Goal: Task Accomplishment & Management: Manage account settings

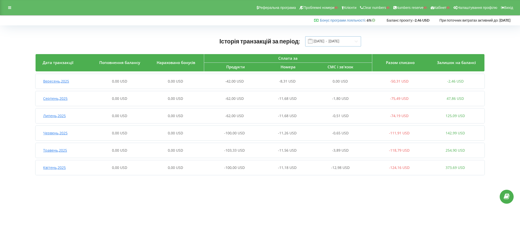
click at [332, 39] on input "[DATE] - [DATE]" at bounding box center [333, 41] width 56 height 10
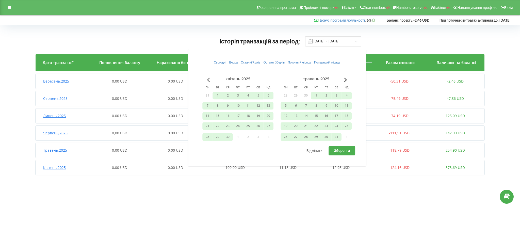
click at [210, 78] on button "Go to previous month" at bounding box center [208, 80] width 10 height 10
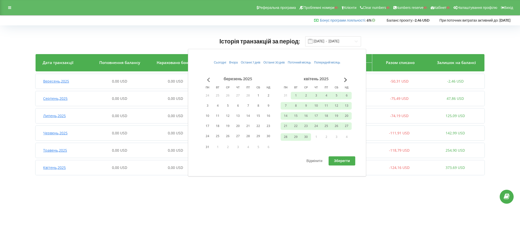
click at [210, 78] on button "Go to previous month" at bounding box center [208, 80] width 10 height 10
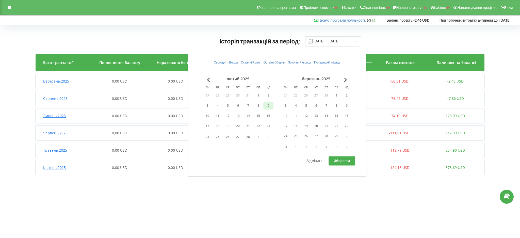
drag, startPoint x: 258, startPoint y: 95, endPoint x: 265, endPoint y: 108, distance: 15.2
click at [258, 95] on button "1" at bounding box center [258, 96] width 10 height 8
click at [286, 146] on button "31" at bounding box center [285, 147] width 10 height 8
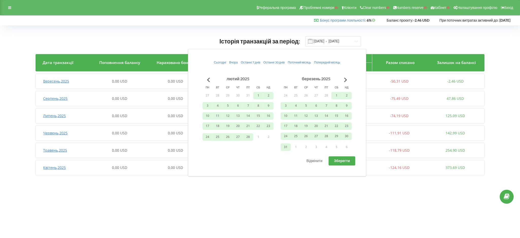
drag, startPoint x: 335, startPoint y: 160, endPoint x: 334, endPoint y: 166, distance: 6.2
click at [336, 160] on span "Зберегти" at bounding box center [342, 160] width 16 height 4
type input "[DATE] - [DATE]"
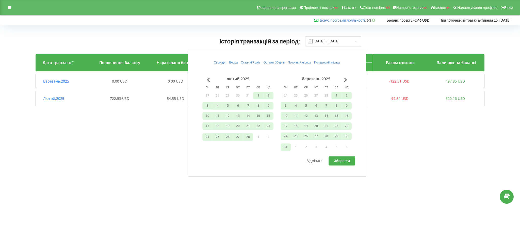
click at [87, 139] on body "Реферальна програма Проблемні номери Клієнти Clear numbers Numbers reserve Кабі…" at bounding box center [260, 119] width 520 height 238
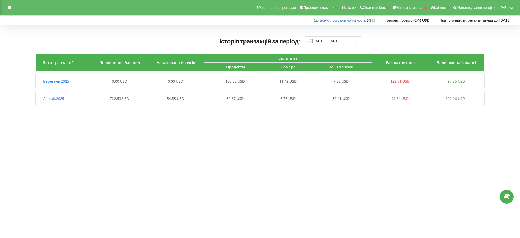
click at [58, 96] on span "Лютий , 2025" at bounding box center [53, 98] width 21 height 5
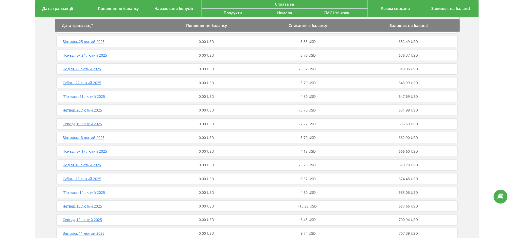
scroll to position [176, 0]
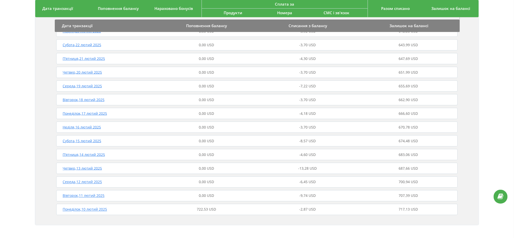
click at [89, 209] on span "Понеділок , 10 лютий 2025" at bounding box center [85, 209] width 44 height 5
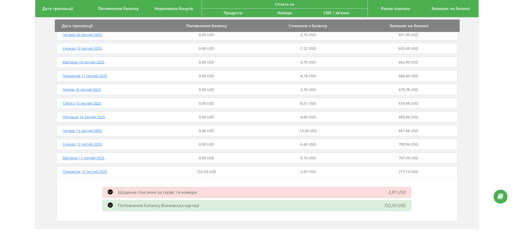
scroll to position [217, 0]
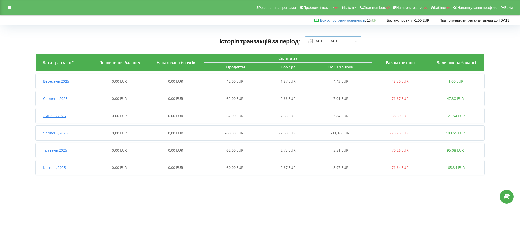
click at [316, 40] on input "[DATE] - [DATE]" at bounding box center [333, 41] width 56 height 10
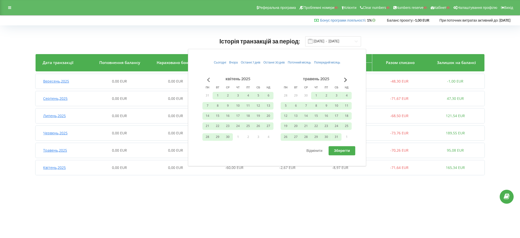
click at [205, 80] on button "Go to previous month" at bounding box center [208, 80] width 10 height 10
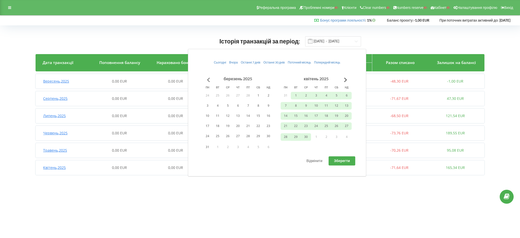
click at [208, 80] on button "Go to previous month" at bounding box center [208, 80] width 10 height 10
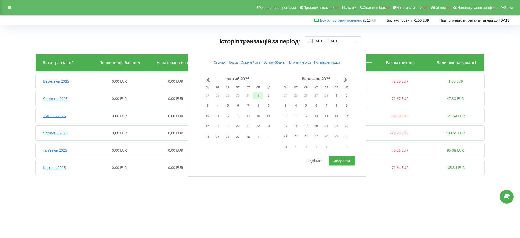
click at [256, 95] on button "1" at bounding box center [258, 96] width 10 height 8
click at [284, 144] on button "31" at bounding box center [285, 147] width 10 height 8
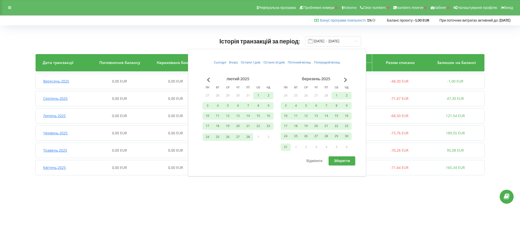
click at [347, 160] on span "Зберегти" at bounding box center [342, 160] width 16 height 4
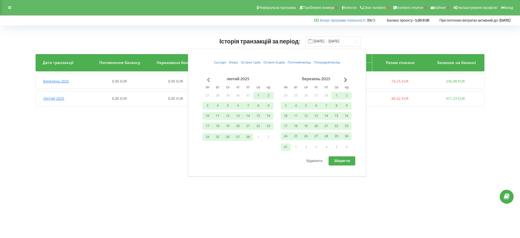
click at [206, 78] on button "Go to previous month" at bounding box center [208, 80] width 10 height 10
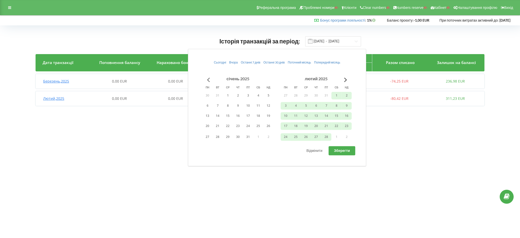
click at [207, 78] on button "Go to previous month" at bounding box center [208, 80] width 10 height 10
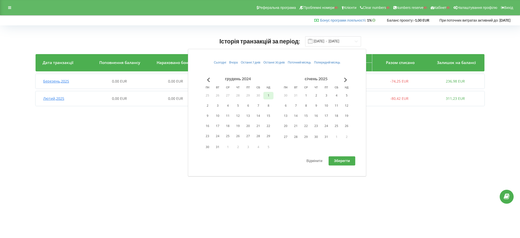
click at [268, 95] on button "1" at bounding box center [268, 96] width 10 height 8
click at [322, 138] on button "31" at bounding box center [326, 137] width 10 height 8
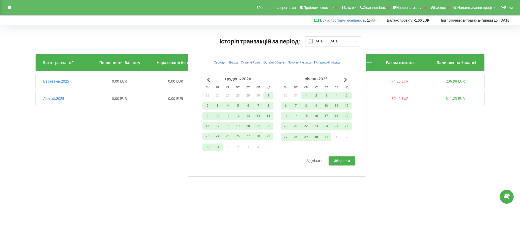
click at [337, 159] on span "Зберегти" at bounding box center [342, 160] width 16 height 4
click at [209, 79] on button "Go to previous month" at bounding box center [208, 80] width 10 height 10
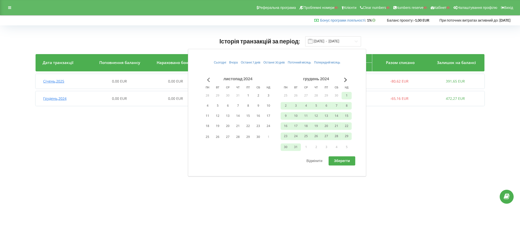
click at [209, 79] on button "Go to previous month" at bounding box center [208, 80] width 10 height 10
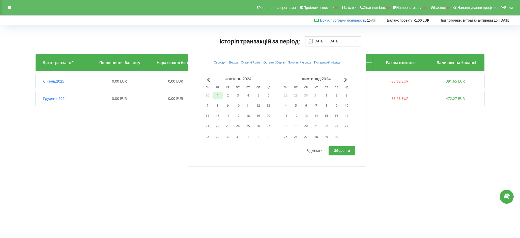
click at [218, 96] on button "1" at bounding box center [217, 96] width 10 height 8
click at [336, 138] on button "30" at bounding box center [336, 137] width 10 height 8
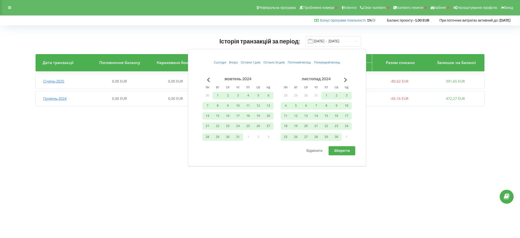
click at [336, 150] on span "Зберегти" at bounding box center [342, 150] width 16 height 4
click at [209, 79] on button "Go to previous month" at bounding box center [208, 80] width 10 height 10
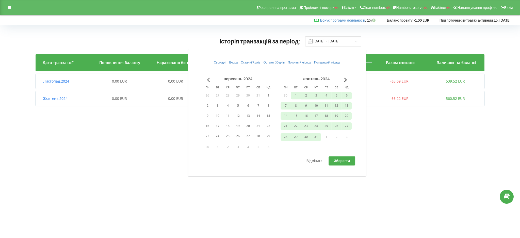
click at [209, 79] on button "Go to previous month" at bounding box center [208, 80] width 10 height 10
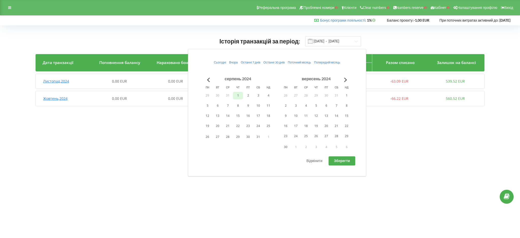
click at [238, 96] on button "1" at bounding box center [238, 96] width 10 height 8
drag, startPoint x: 287, startPoint y: 146, endPoint x: 348, endPoint y: 172, distance: 66.9
click at [287, 146] on button "30" at bounding box center [285, 147] width 10 height 8
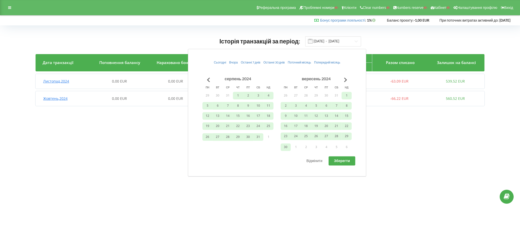
drag, startPoint x: 346, startPoint y: 160, endPoint x: 350, endPoint y: 162, distance: 4.9
click at [346, 159] on span "Зберегти" at bounding box center [342, 160] width 16 height 4
type input "01.08.2024 - 30.09.2024"
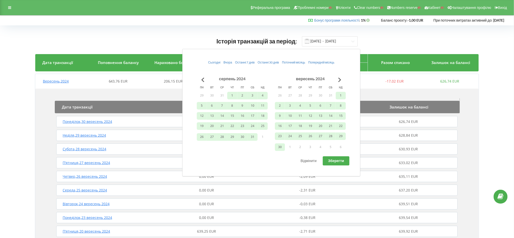
click at [416, 43] on div "Історія транзакцій за період: 01.08.2024 - 30.09.2024" at bounding box center [257, 41] width 444 height 10
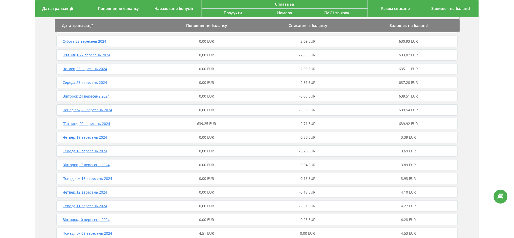
scroll to position [98, 0]
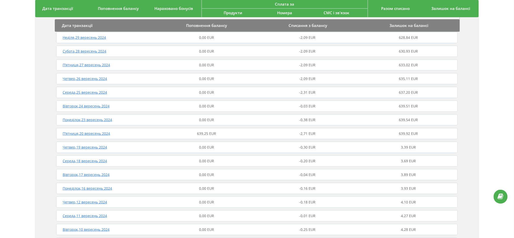
click at [104, 132] on span "П’ятниця , 20 вересень 2024" at bounding box center [86, 133] width 47 height 5
